Goal: Task Accomplishment & Management: Use online tool/utility

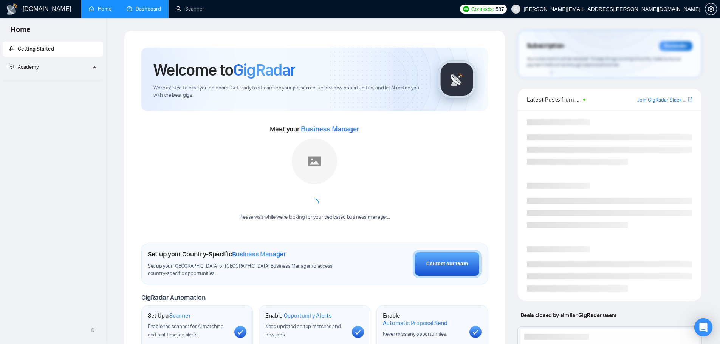
click at [144, 9] on link "Dashboard" at bounding box center [144, 9] width 34 height 6
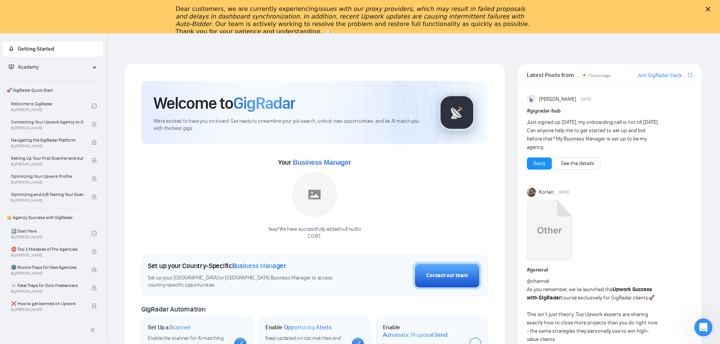
click at [158, 14] on div "Dear customers, we are currently experiencing issues with our proxy providers, …" at bounding box center [360, 20] width 720 height 35
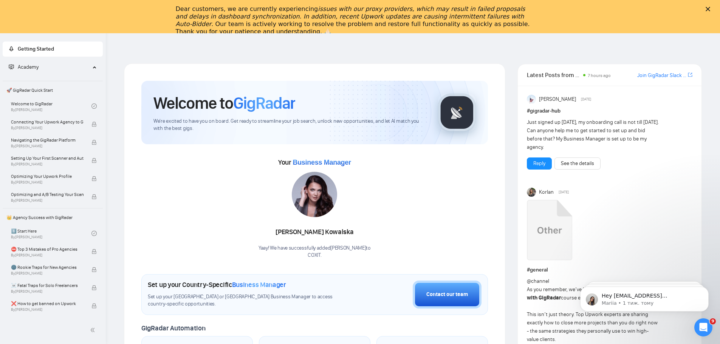
click at [710, 10] on polygon "Закрити" at bounding box center [708, 9] width 5 height 5
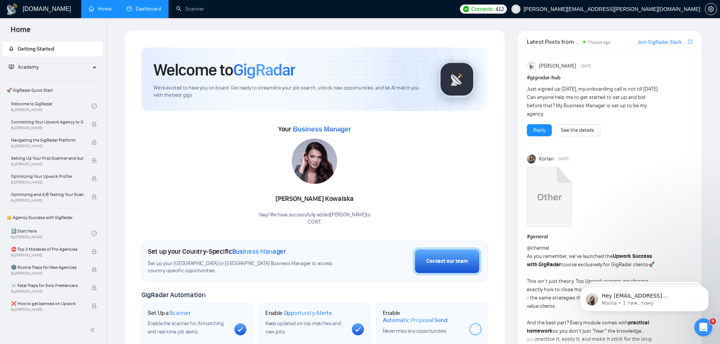
click at [142, 8] on link "Dashboard" at bounding box center [144, 9] width 34 height 6
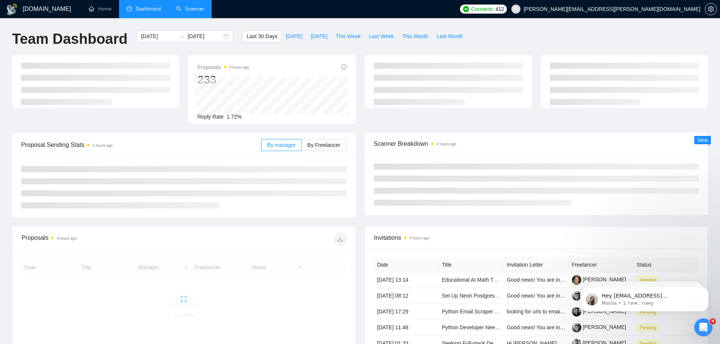
click at [192, 10] on link "Scanner" at bounding box center [190, 9] width 28 height 6
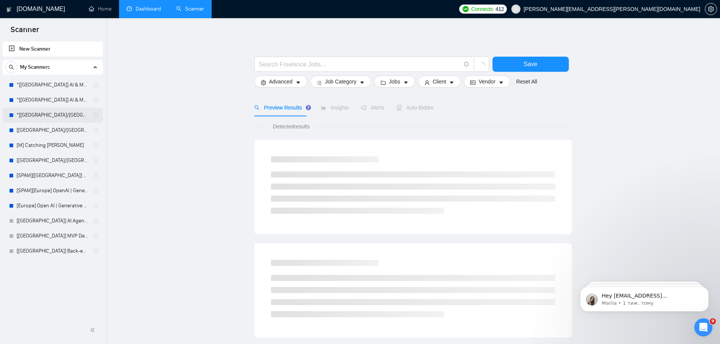
click at [56, 117] on link "*[[GEOGRAPHIC_DATA]/[GEOGRAPHIC_DATA]] AI Agent Development" at bounding box center [53, 115] width 72 height 15
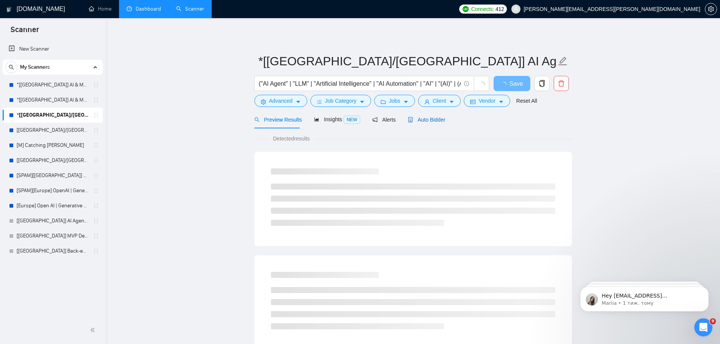
click at [427, 121] on span "Auto Bidder" at bounding box center [426, 120] width 37 height 6
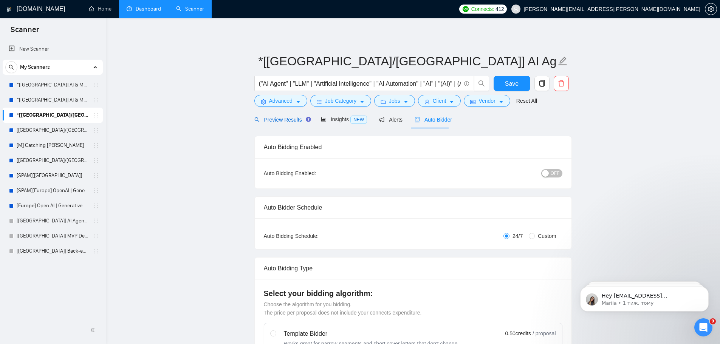
click at [276, 117] on span "Preview Results" at bounding box center [281, 120] width 54 height 6
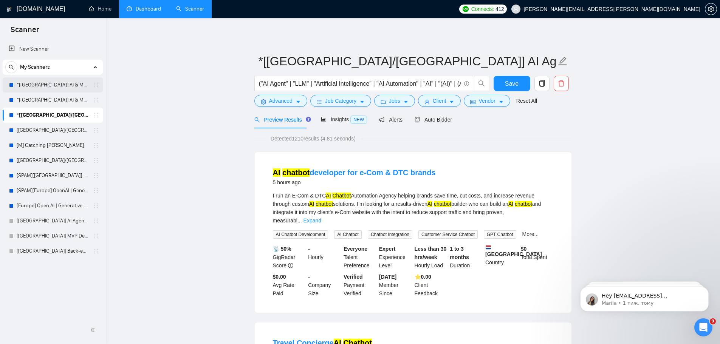
click at [70, 84] on link "*[[GEOGRAPHIC_DATA]] AI & Machine Learning Software" at bounding box center [53, 84] width 72 height 15
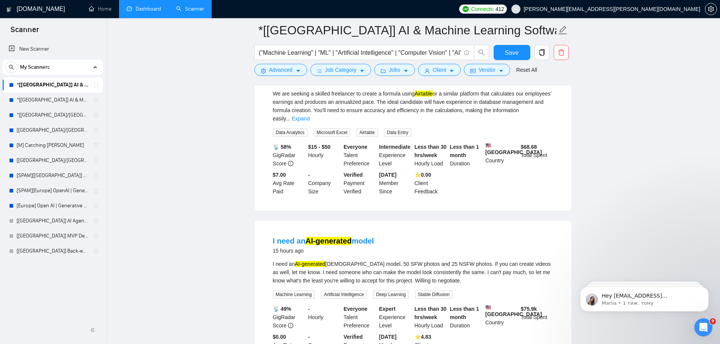
scroll to position [378, 0]
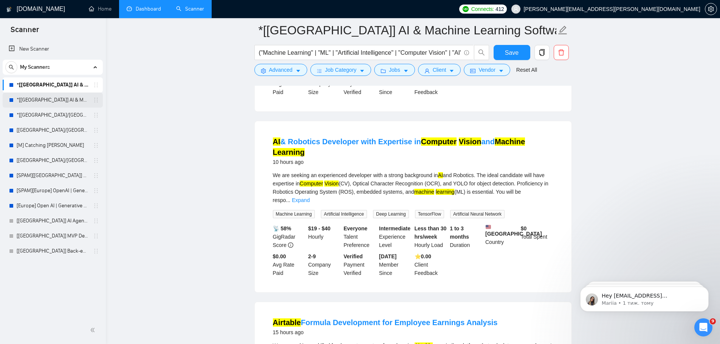
click at [65, 98] on link "*[[GEOGRAPHIC_DATA]] AI & Machine Learning Software" at bounding box center [53, 100] width 72 height 15
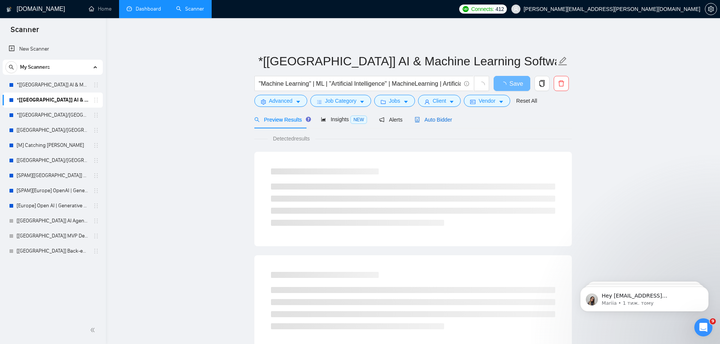
click at [437, 121] on span "Auto Bidder" at bounding box center [433, 120] width 37 height 6
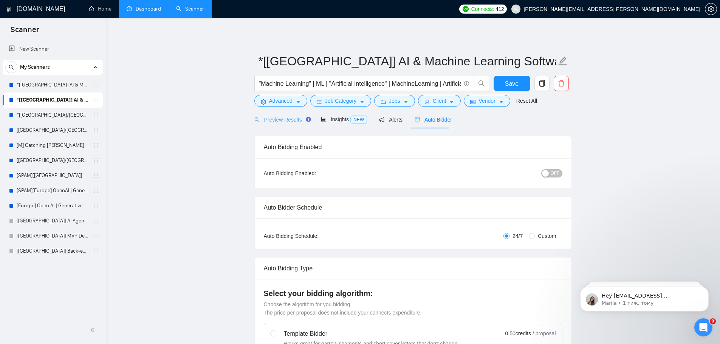
click at [277, 127] on div "Preview Results" at bounding box center [281, 120] width 54 height 18
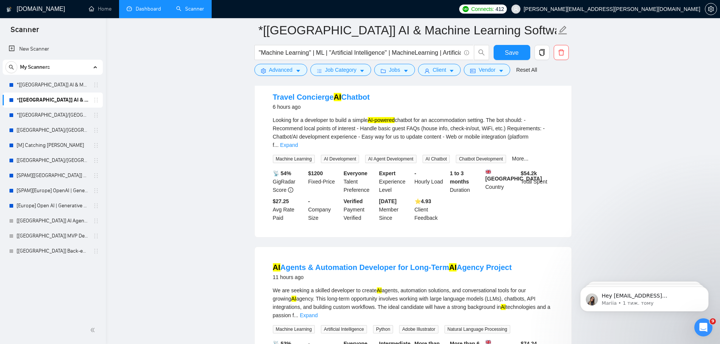
scroll to position [315, 0]
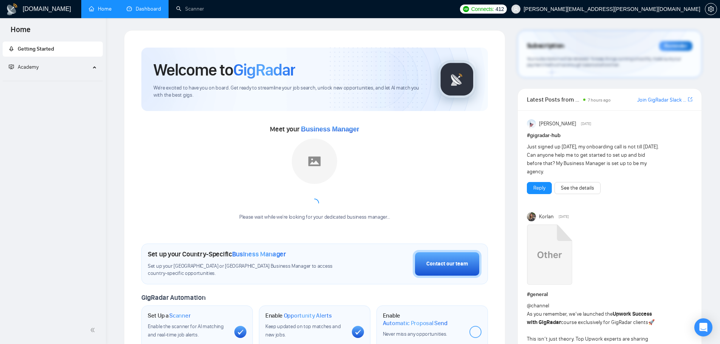
click at [139, 7] on link "Dashboard" at bounding box center [144, 9] width 34 height 6
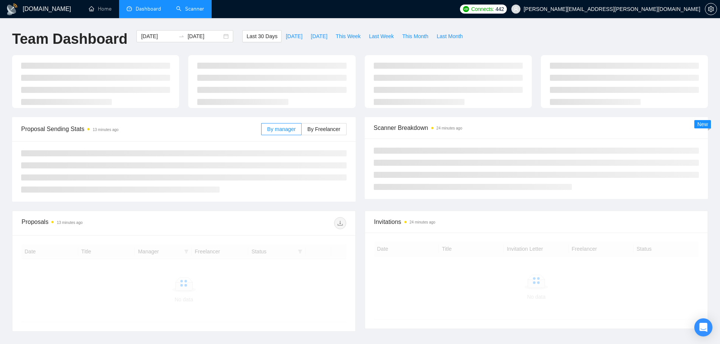
click at [192, 12] on link "Scanner" at bounding box center [190, 9] width 28 height 6
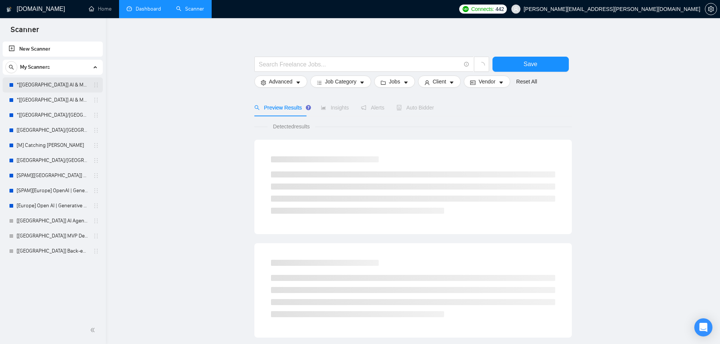
click at [59, 85] on link "*[[GEOGRAPHIC_DATA]] AI & Machine Learning Software" at bounding box center [53, 84] width 72 height 15
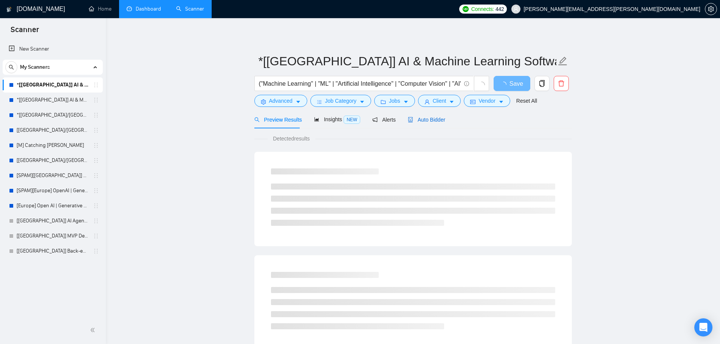
click at [424, 121] on span "Auto Bidder" at bounding box center [426, 120] width 37 height 6
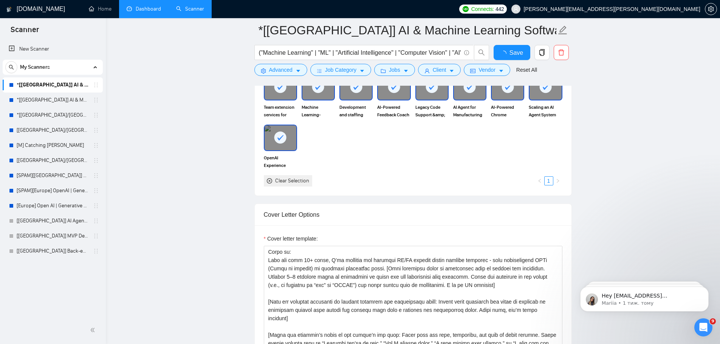
scroll to position [882, 0]
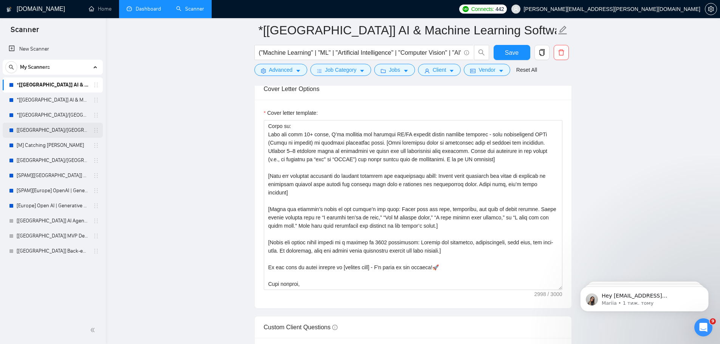
click at [50, 130] on link "[[GEOGRAPHIC_DATA]/[GEOGRAPHIC_DATA]] OpenAI | Generative AI Integration" at bounding box center [53, 130] width 72 height 15
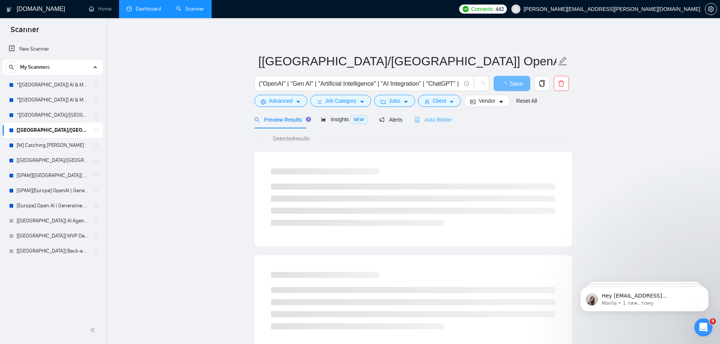
click at [439, 124] on div "Auto Bidder" at bounding box center [433, 120] width 37 height 18
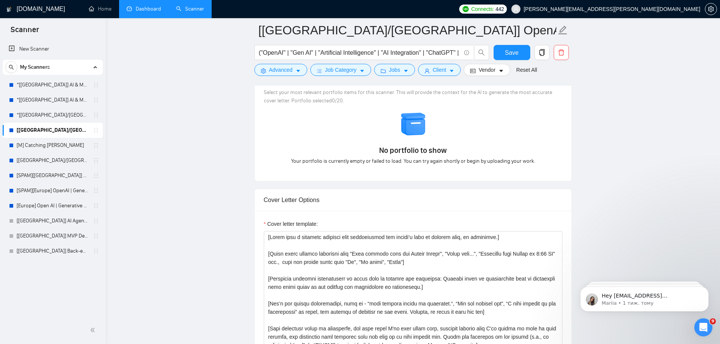
scroll to position [315, 0]
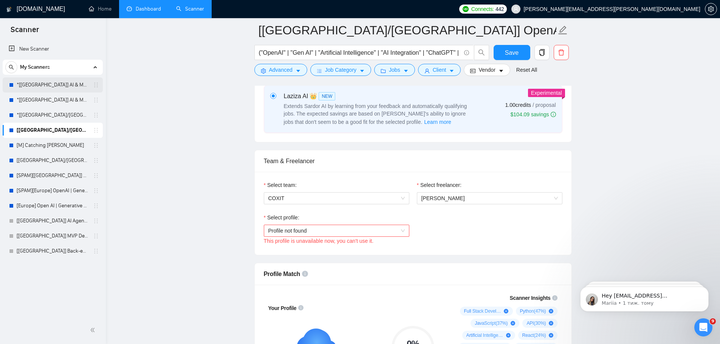
click at [57, 83] on link "*[[GEOGRAPHIC_DATA]] AI & Machine Learning Software" at bounding box center [53, 84] width 72 height 15
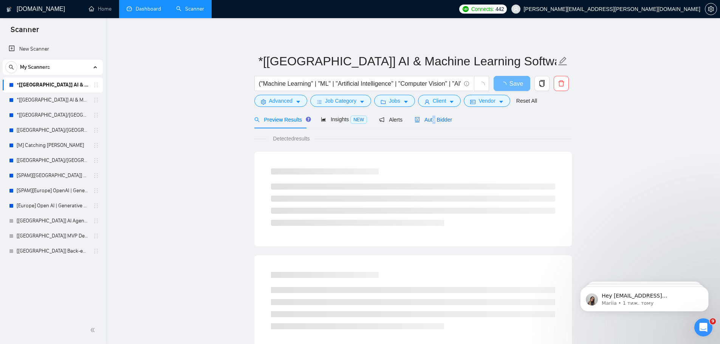
click at [431, 116] on div "Auto Bidder" at bounding box center [433, 120] width 37 height 8
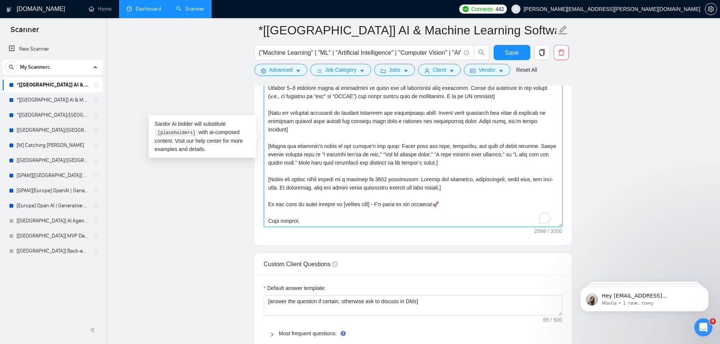
scroll to position [183, 0]
drag, startPoint x: 286, startPoint y: 222, endPoint x: 268, endPoint y: 211, distance: 21.2
click at [268, 211] on textarea "Cover letter template:" at bounding box center [413, 142] width 299 height 170
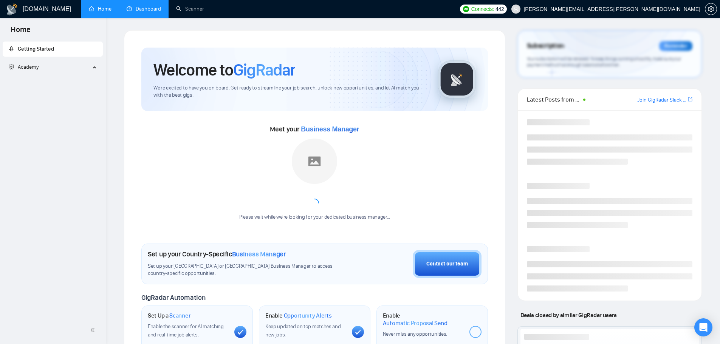
drag, startPoint x: 0, startPoint y: 0, endPoint x: 145, endPoint y: 12, distance: 145.6
click at [145, 12] on link "Dashboard" at bounding box center [144, 9] width 34 height 6
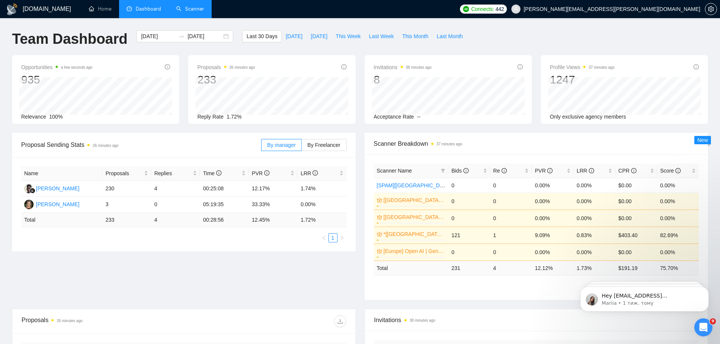
click at [196, 6] on link "Scanner" at bounding box center [190, 9] width 28 height 6
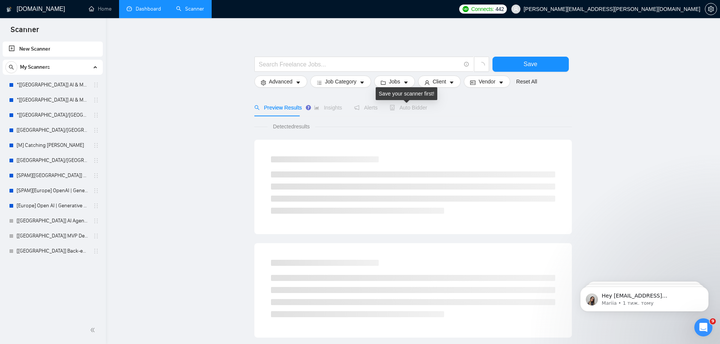
click at [410, 107] on span "Auto Bidder" at bounding box center [408, 108] width 37 height 6
click at [410, 107] on span "Auto Bidder" at bounding box center [415, 108] width 37 height 6
click at [53, 86] on link "*[[GEOGRAPHIC_DATA]] AI & Machine Learning Software" at bounding box center [53, 84] width 72 height 15
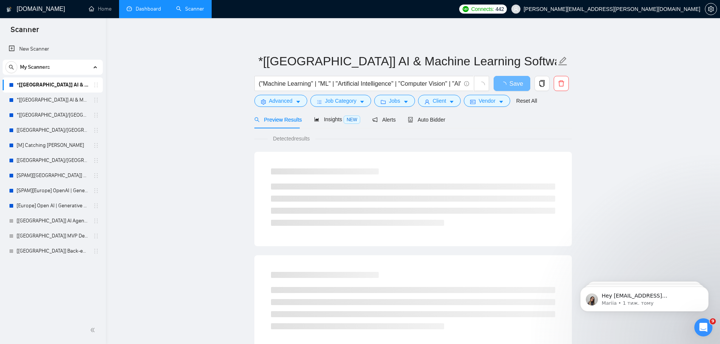
click at [445, 122] on div "Preview Results Insights NEW Alerts Auto Bidder" at bounding box center [413, 120] width 318 height 18
click at [429, 125] on div "Auto Bidder" at bounding box center [426, 120] width 37 height 18
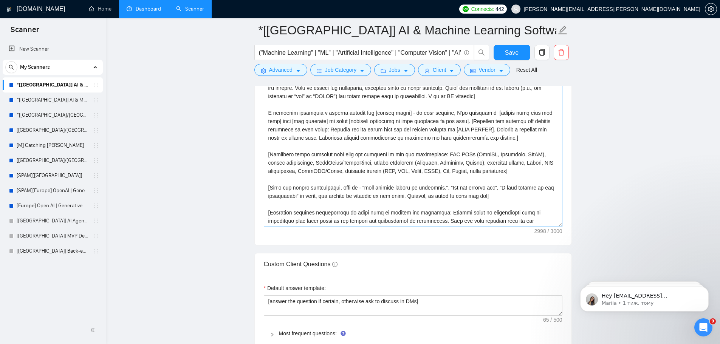
scroll to position [183, 0]
